Goal: Communication & Community: Connect with others

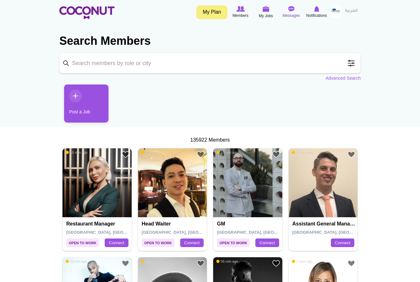
click at [292, 9] on img at bounding box center [291, 9] width 6 height 6
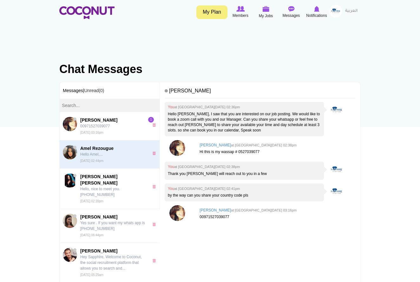
click at [125, 150] on span "Amel Rezougue" at bounding box center [112, 148] width 65 height 6
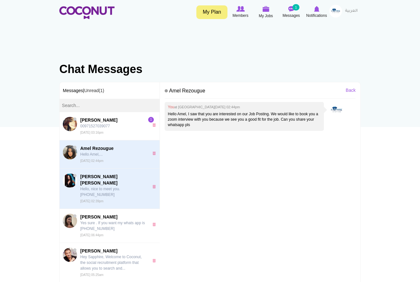
click at [128, 188] on p "Hello, nice to meet you. +34 600064552" at bounding box center [112, 191] width 65 height 11
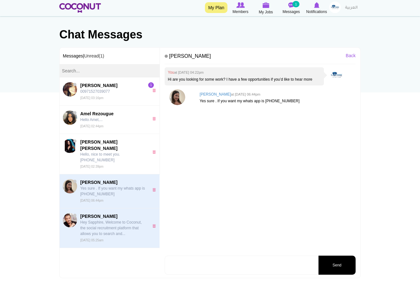
scroll to position [35, 0]
